Goal: Task Accomplishment & Management: Use online tool/utility

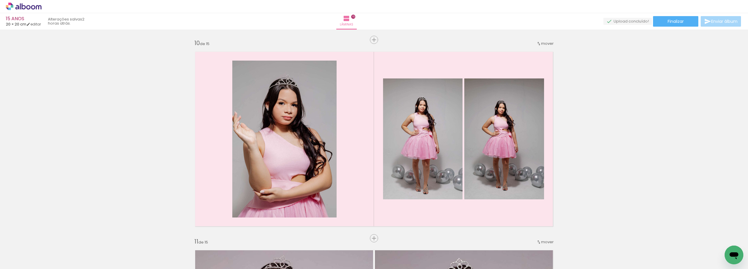
scroll to position [0, 462]
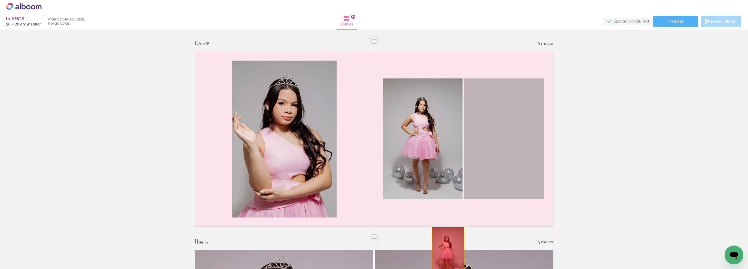
drag, startPoint x: 501, startPoint y: 176, endPoint x: 445, endPoint y: 256, distance: 97.4
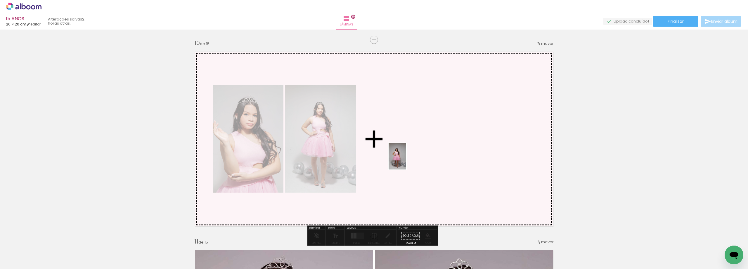
drag, startPoint x: 448, startPoint y: 253, endPoint x: 406, endPoint y: 160, distance: 102.4
click at [406, 160] on quentale-workspace at bounding box center [374, 134] width 748 height 269
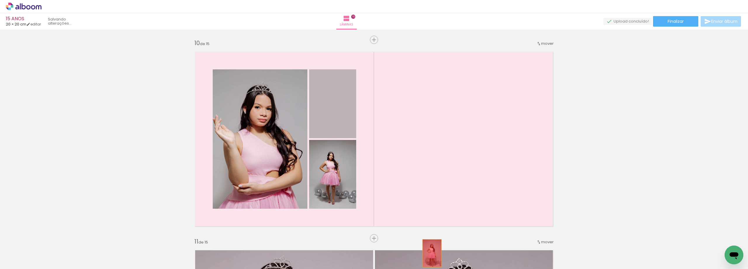
drag, startPoint x: 338, startPoint y: 110, endPoint x: 430, endPoint y: 253, distance: 169.8
click at [430, 253] on quentale-workspace at bounding box center [374, 134] width 748 height 269
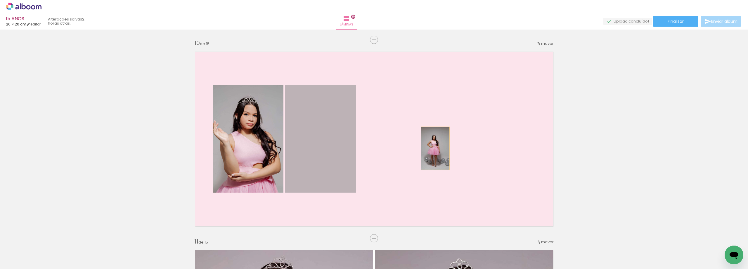
drag, startPoint x: 305, startPoint y: 145, endPoint x: 440, endPoint y: 148, distance: 134.7
click at [440, 148] on quentale-layouter at bounding box center [374, 139] width 367 height 184
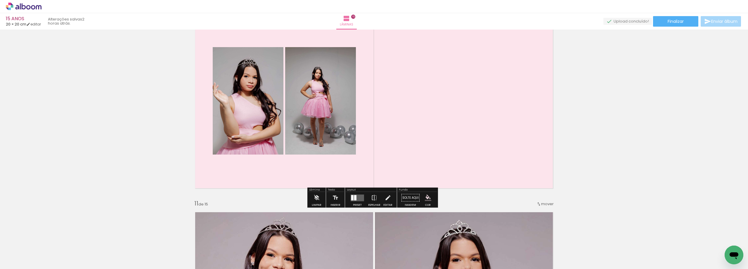
scroll to position [1841, 0]
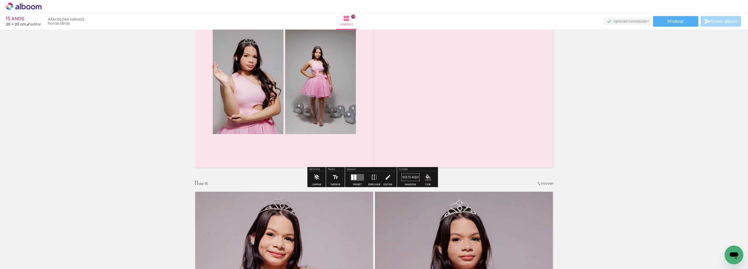
click at [354, 178] on div at bounding box center [355, 176] width 2 height 5
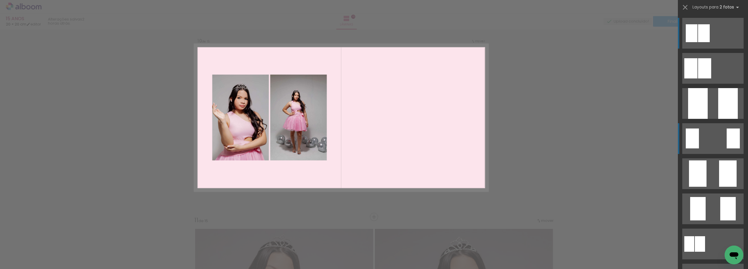
scroll to position [1791, 0]
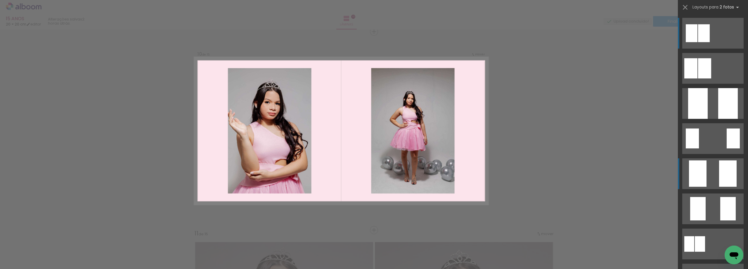
click at [712, 49] on quentale-layouter at bounding box center [712, 33] width 61 height 31
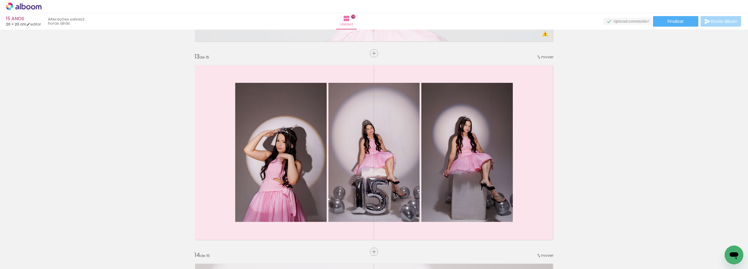
scroll to position [2434, 0]
